Goal: Task Accomplishment & Management: Use online tool/utility

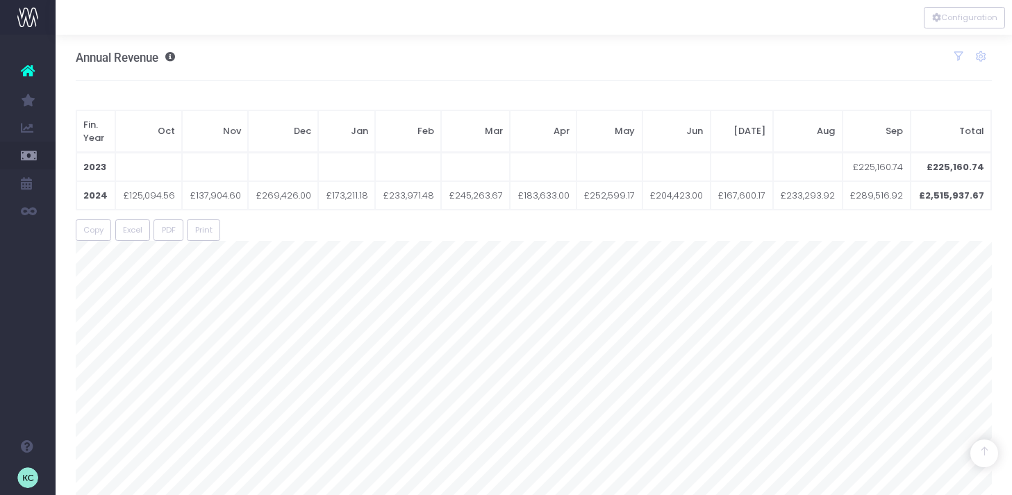
scroll to position [1263, 0]
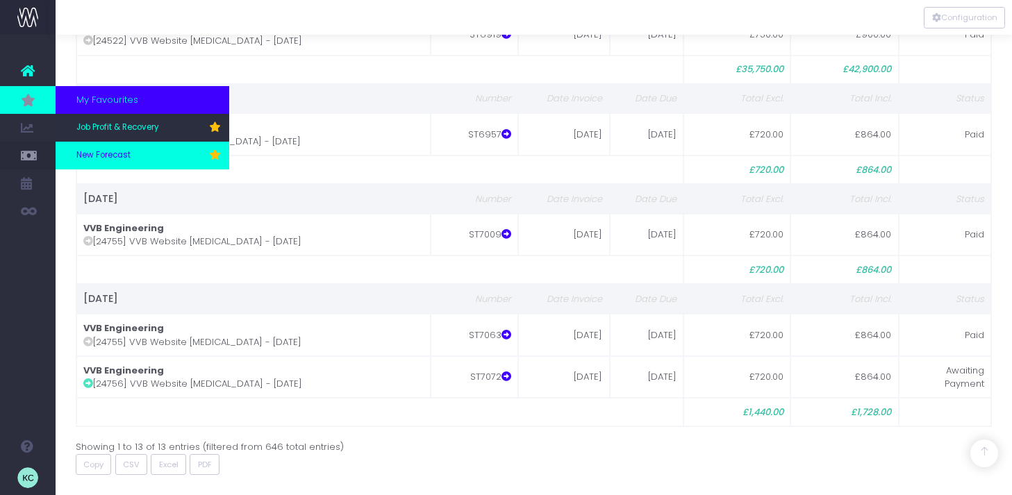
click at [109, 157] on span "New Forecast" at bounding box center [103, 155] width 54 height 12
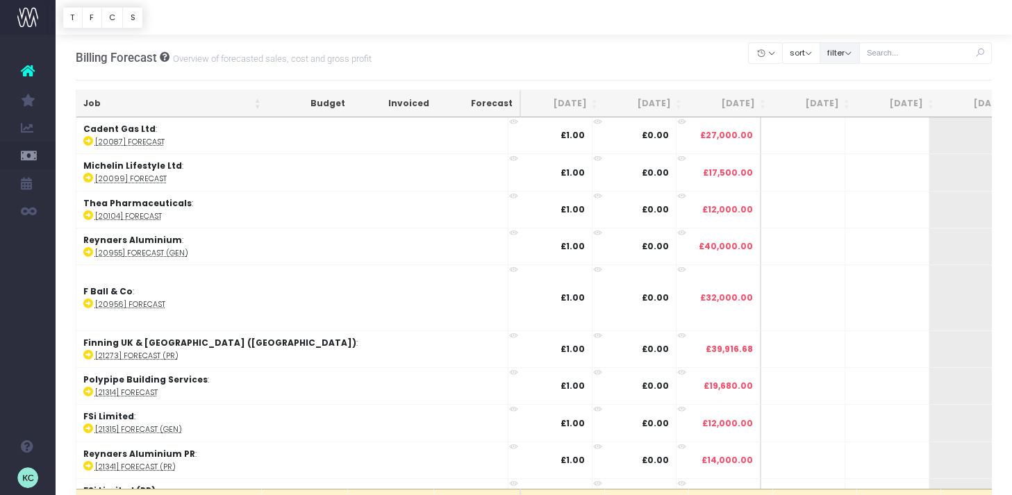
click at [854, 53] on button "filter" at bounding box center [839, 53] width 40 height 22
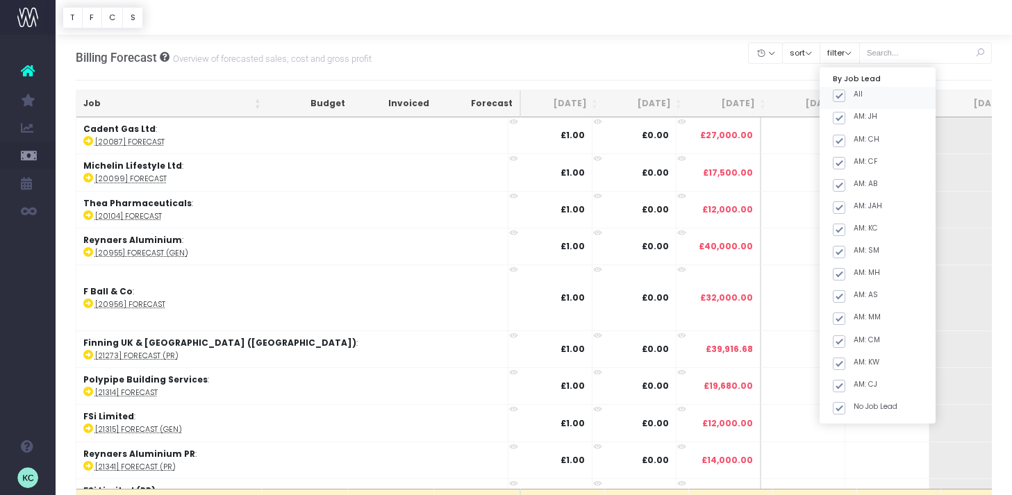
click at [848, 93] on div "All" at bounding box center [877, 98] width 116 height 22
click at [845, 101] on span at bounding box center [839, 96] width 12 height 12
click at [858, 98] on input "All" at bounding box center [857, 93] width 9 height 9
checkbox input "false"
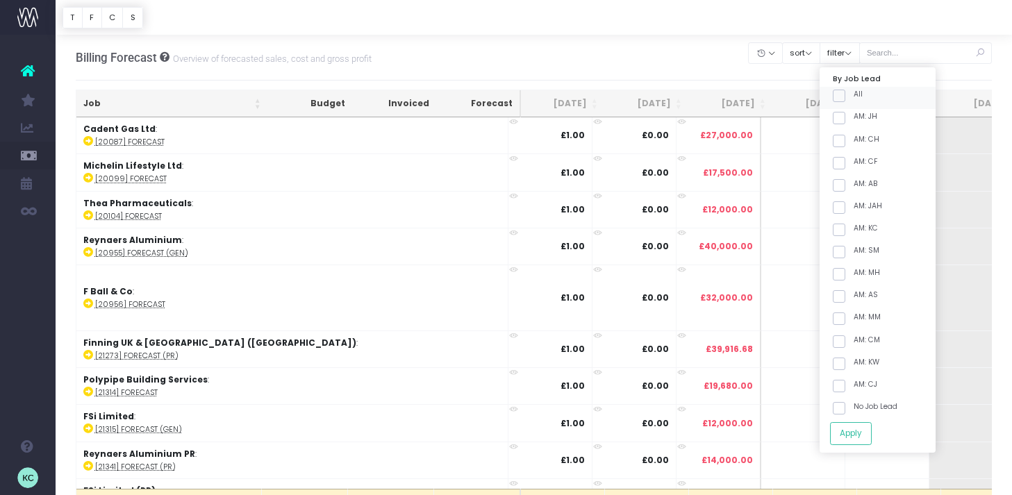
checkbox input "false"
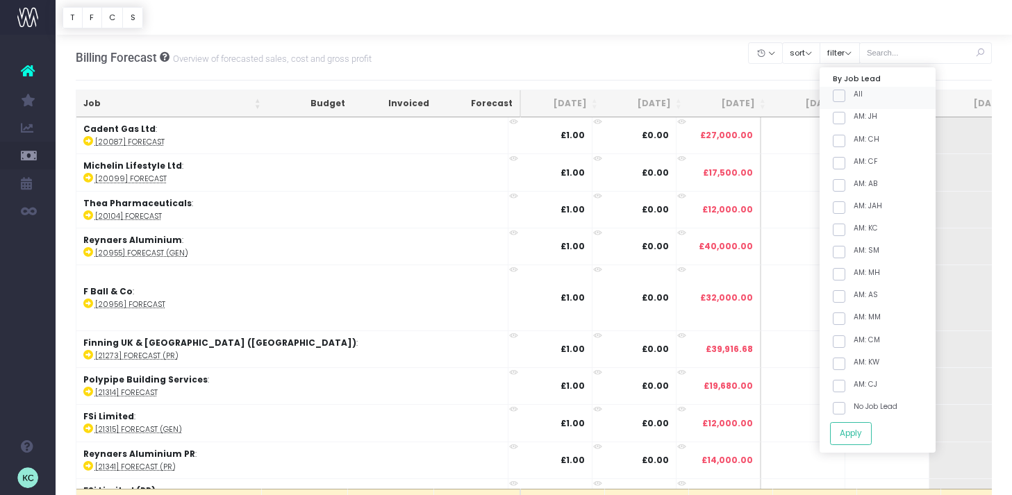
checkbox input "false"
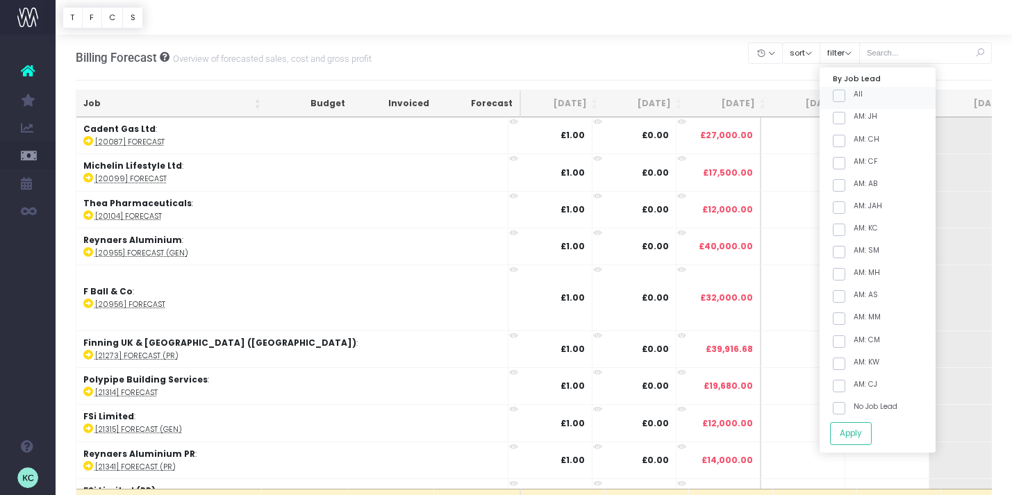
checkbox input "false"
click at [845, 235] on span at bounding box center [839, 230] width 12 height 12
click at [862, 232] on input "AM: KC" at bounding box center [857, 227] width 9 height 9
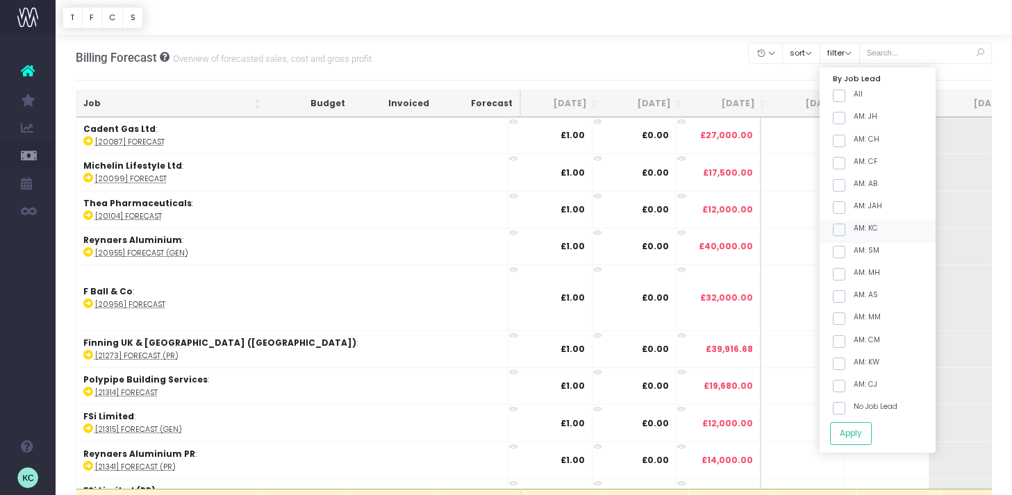
checkbox input "true"
click at [845, 251] on span at bounding box center [839, 252] width 12 height 12
click at [861, 251] on input "AM: SM" at bounding box center [857, 249] width 9 height 9
checkbox input "true"
click at [863, 442] on button "Apply" at bounding box center [851, 433] width 42 height 23
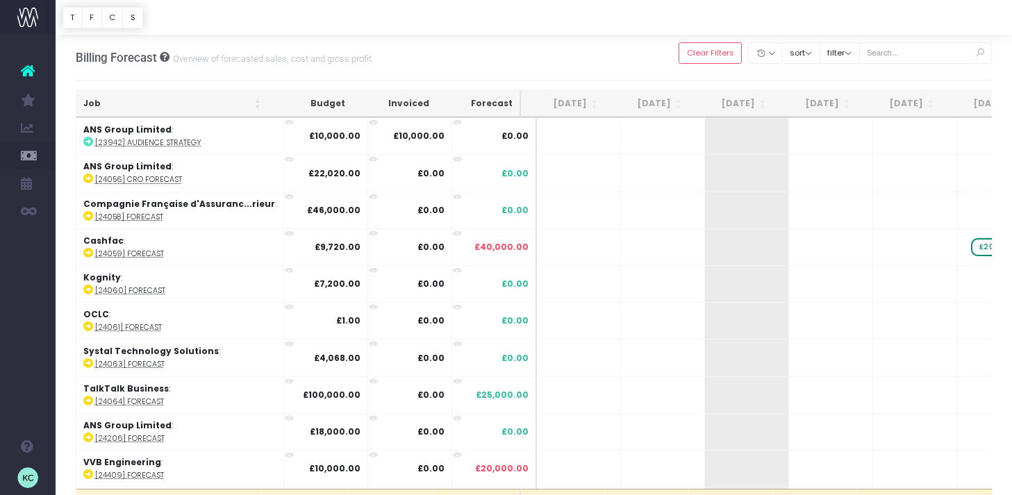
click at [744, 101] on th "Sep 25" at bounding box center [731, 103] width 84 height 27
click at [739, 103] on th "Sep 25" at bounding box center [731, 103] width 84 height 27
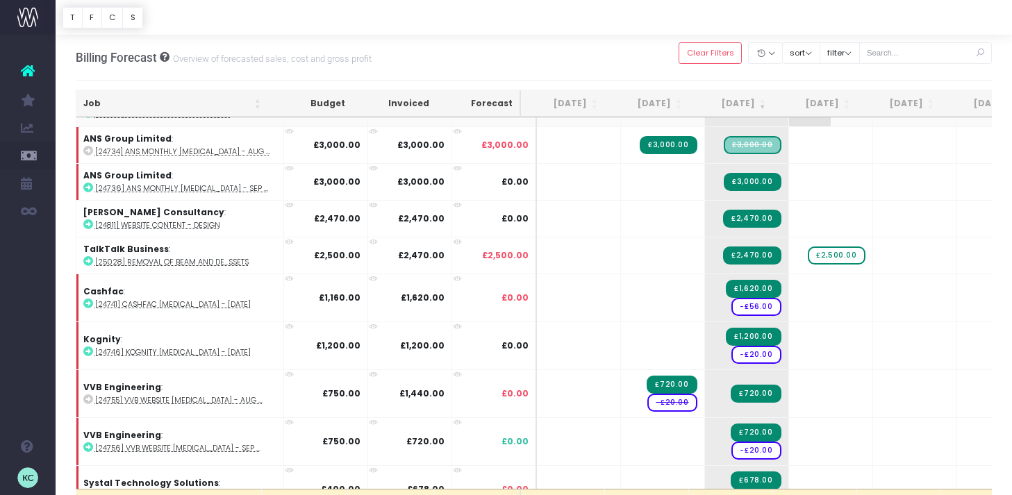
scroll to position [267, 0]
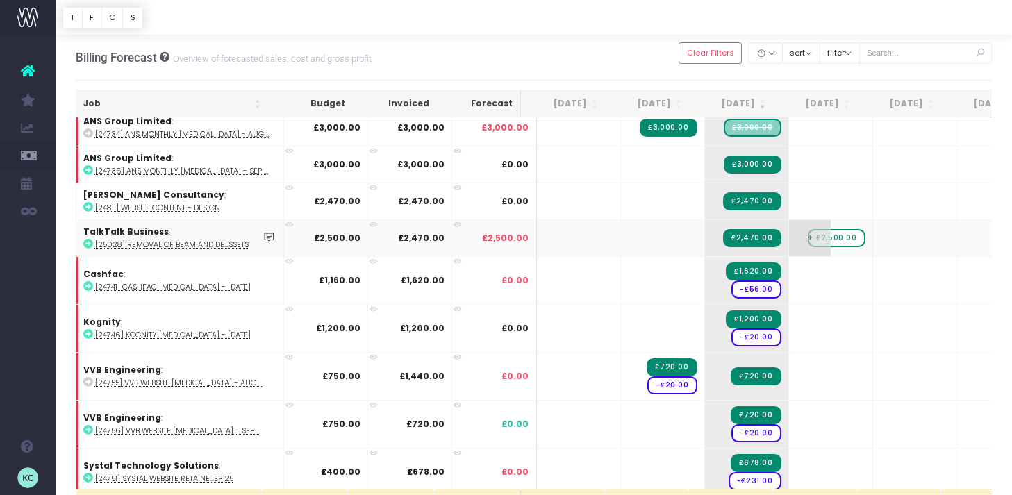
click at [826, 237] on span "£2,500.00" at bounding box center [836, 238] width 57 height 18
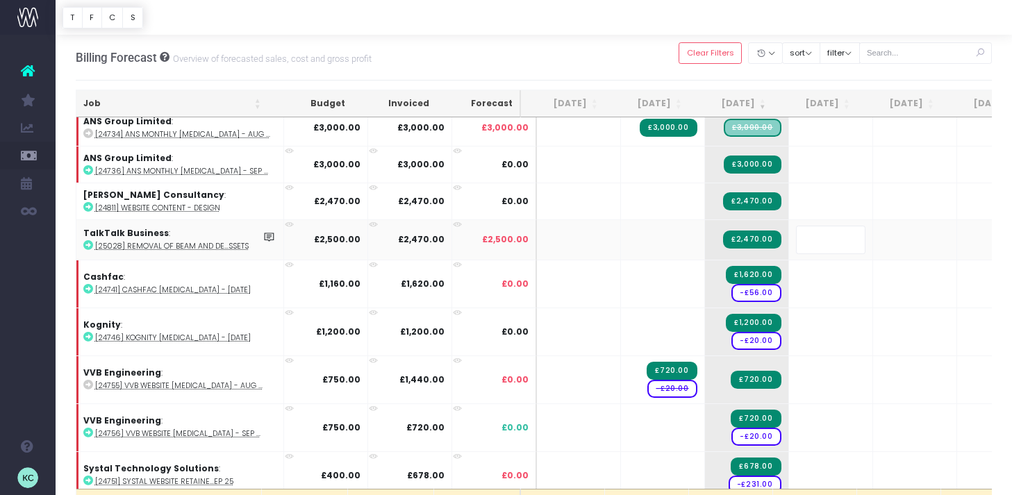
click at [741, 78] on body "Oh my... this is bad. wayahead wasn't able to load this page. Please contact su…" at bounding box center [506, 247] width 1012 height 495
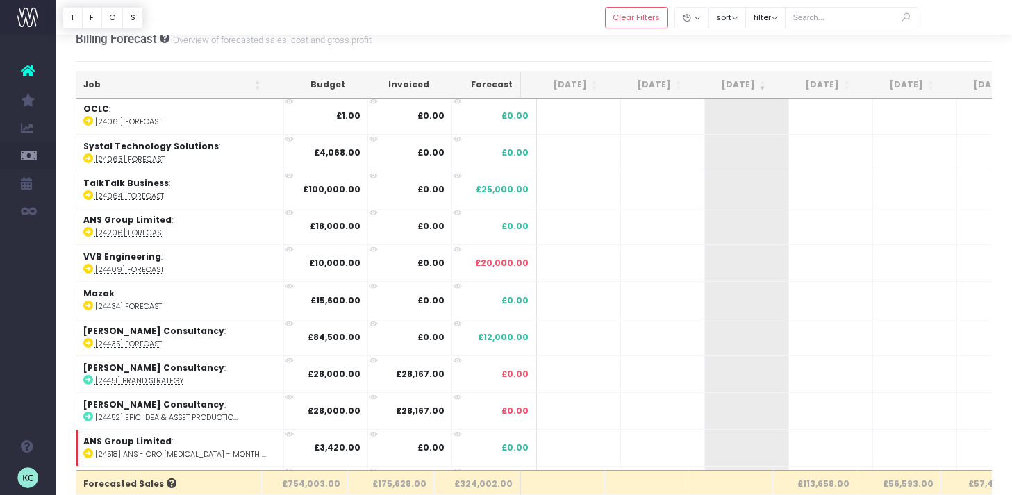
scroll to position [1001, 0]
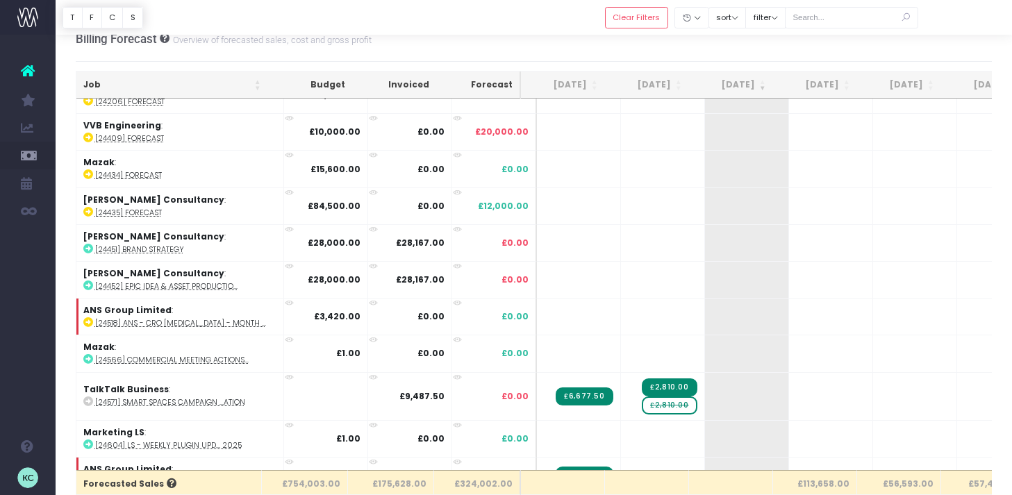
click at [822, 79] on th "Oct 25" at bounding box center [815, 85] width 84 height 27
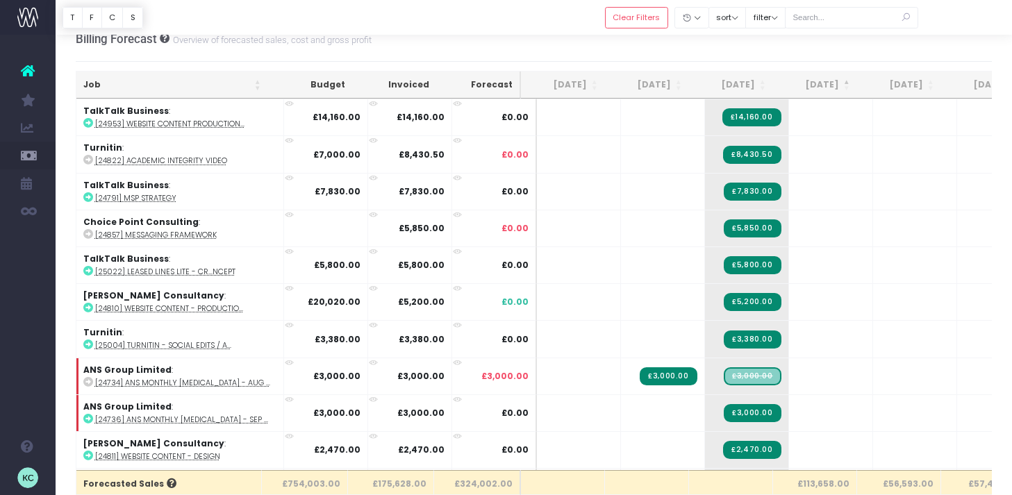
click at [822, 81] on th "Oct 25" at bounding box center [815, 85] width 84 height 27
